Goal: Information Seeking & Learning: Stay updated

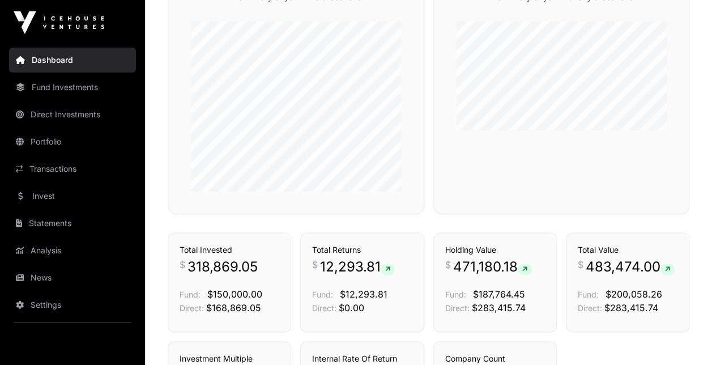
scroll to position [393, 0]
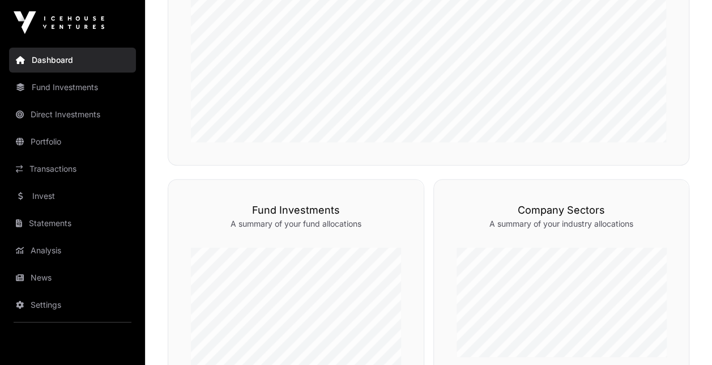
click at [75, 171] on link "Transactions" at bounding box center [72, 168] width 127 height 25
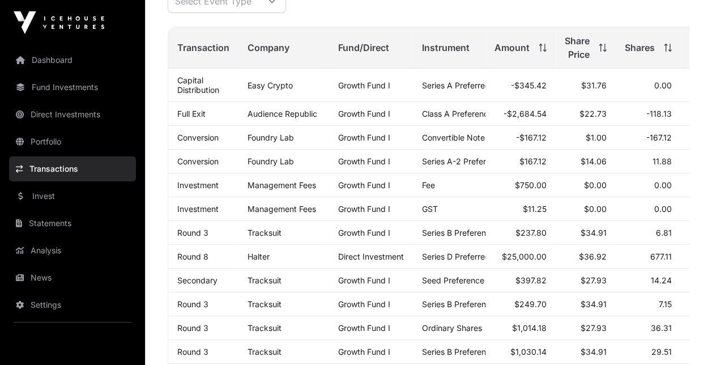
scroll to position [57, 0]
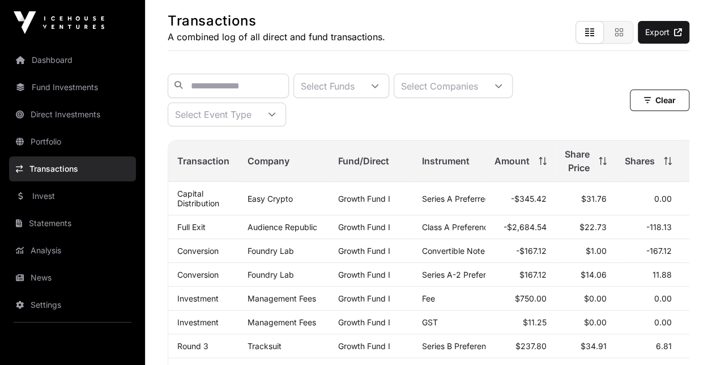
click at [57, 276] on link "News" at bounding box center [72, 277] width 127 height 25
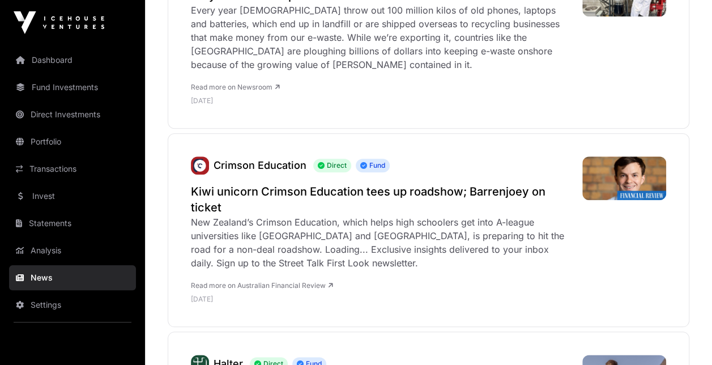
scroll to position [453, 0]
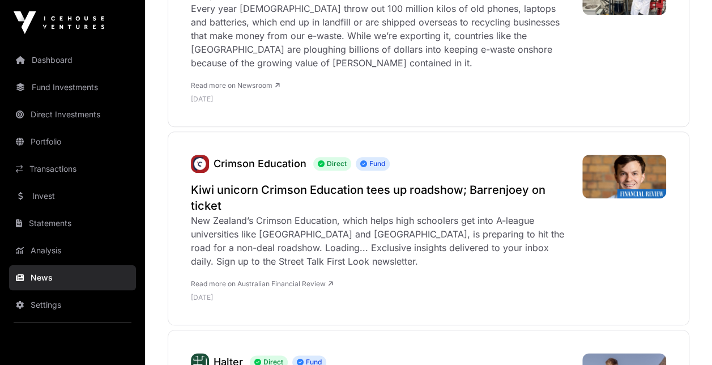
click at [391, 189] on h2 "Kiwi unicorn Crimson Education tees up roadshow; Barrenjoey on ticket" at bounding box center [381, 198] width 380 height 32
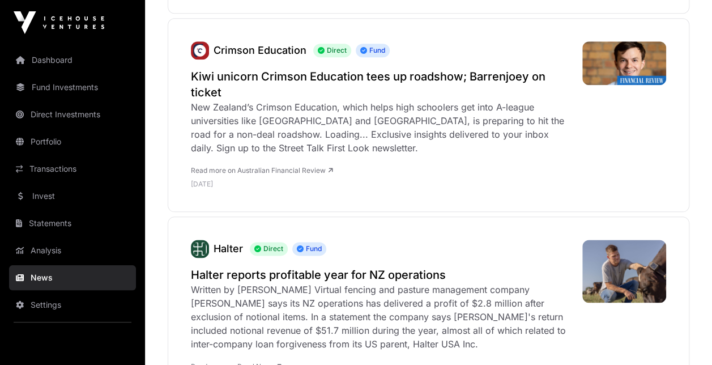
scroll to position [680, 0]
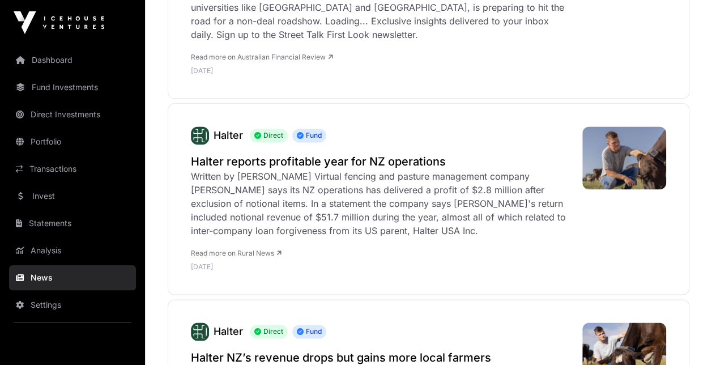
click at [361, 160] on h2 "Halter reports profitable year for NZ operations" at bounding box center [381, 162] width 380 height 16
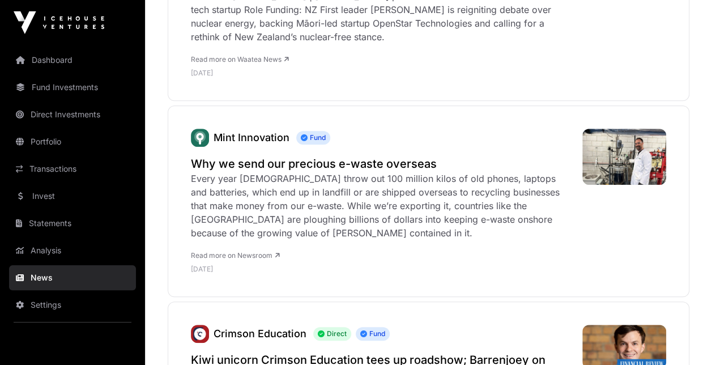
scroll to position [57, 0]
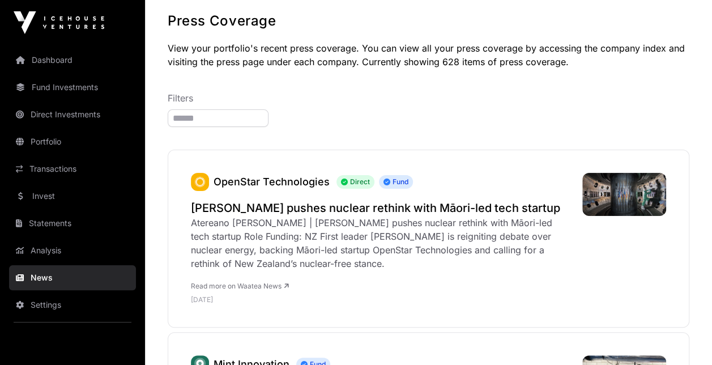
click at [384, 207] on h2 "[PERSON_NAME] pushes nuclear rethink with Māori-led tech startup" at bounding box center [381, 208] width 380 height 16
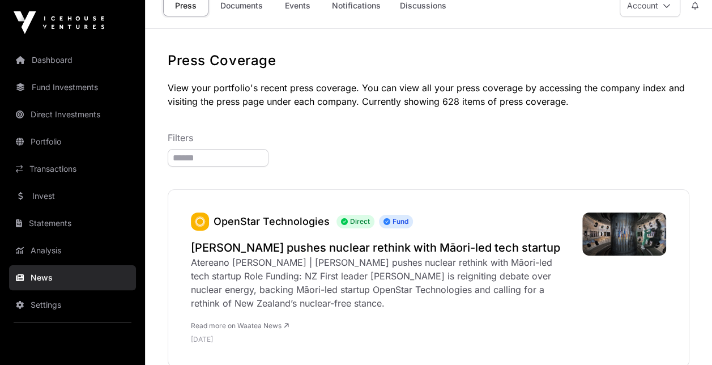
scroll to position [0, 0]
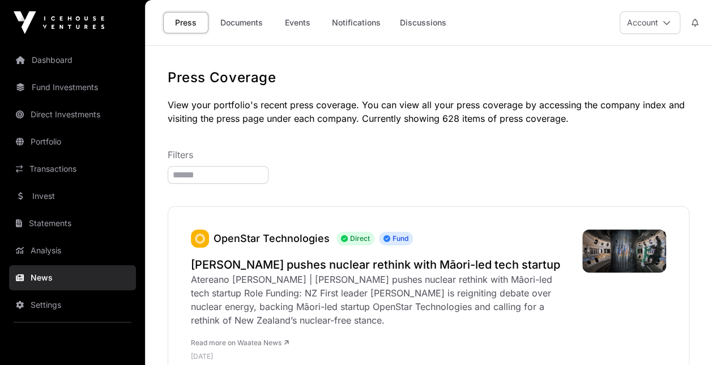
click at [69, 62] on link "Dashboard" at bounding box center [72, 60] width 127 height 25
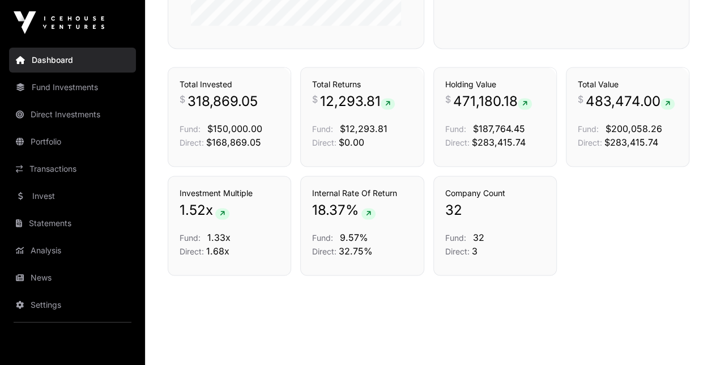
scroll to position [789, 0]
